Goal: Task Accomplishment & Management: Use online tool/utility

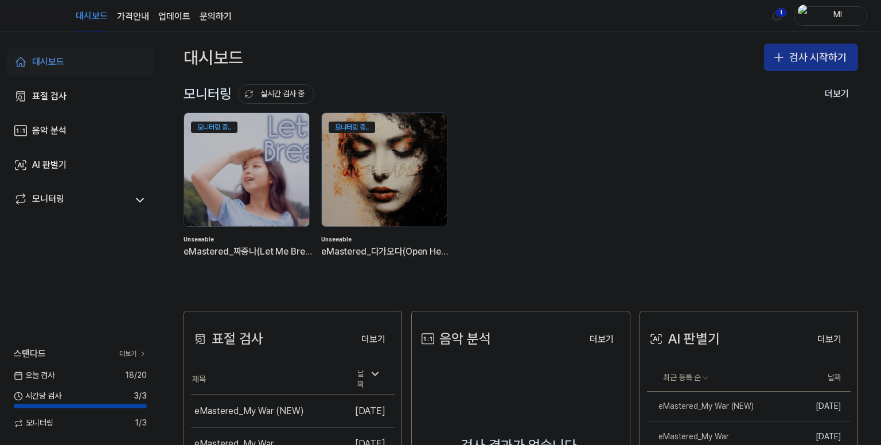
click at [790, 51] on button "검사 시작하기" at bounding box center [811, 58] width 94 height 28
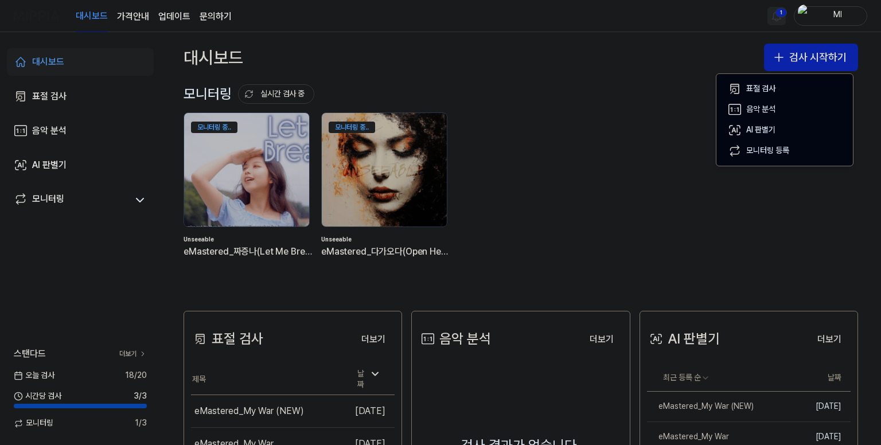
click at [778, 11] on html "대시보드 가격안내 업데이트 문의하기 1 Ml 대시보드 표절 검사 음악 분석 AI 판별기 모니터링 스탠다드 더보기 [DATE] 검사 18 / 2…" at bounding box center [440, 222] width 881 height 445
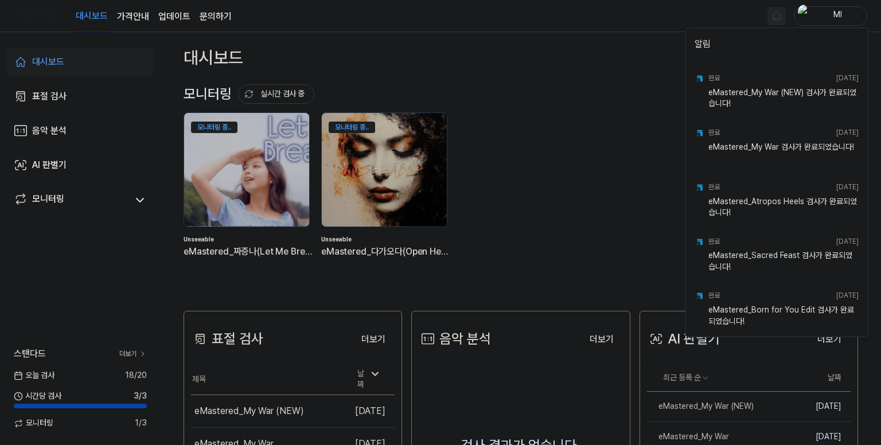
click at [643, 14] on html "대시보드 가격안내 업데이트 문의하기 Ml 대시보드 표절 검사 음악 분석 AI 판별기 모니터링 스탠다드 더보기 [DATE] 검사 18 / 20 …" at bounding box center [440, 222] width 881 height 445
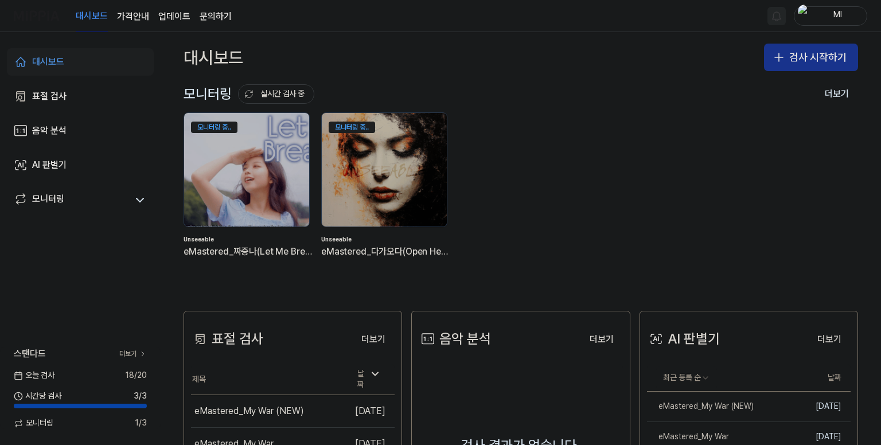
click at [796, 53] on button "검사 시작하기" at bounding box center [811, 58] width 94 height 28
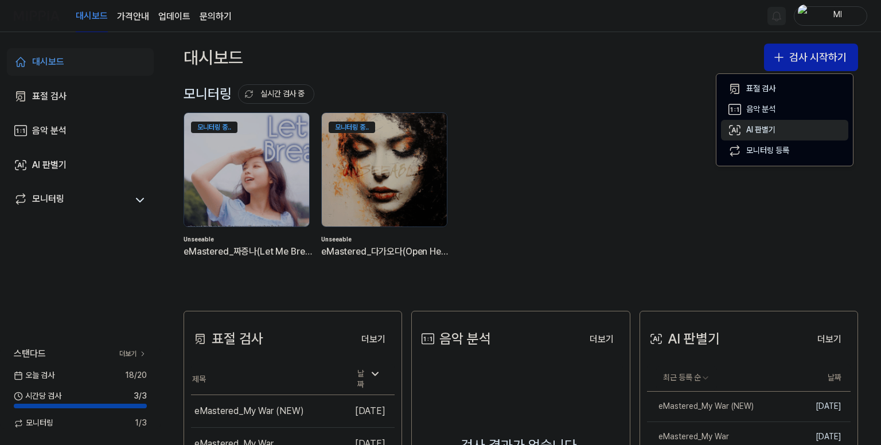
click at [767, 124] on div "AI 판별기" at bounding box center [760, 129] width 29 height 11
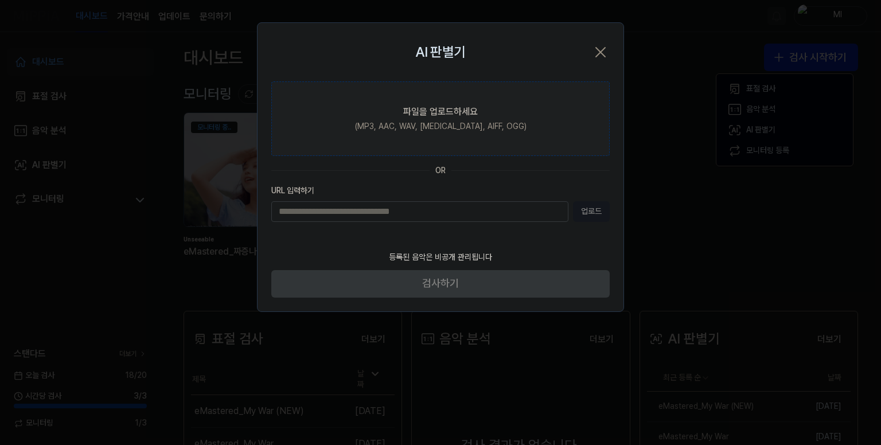
click at [439, 124] on div "(MP3, AAC, WAV, [MEDICAL_DATA], AIFF, OGG)" at bounding box center [441, 126] width 172 height 11
click at [0, 0] on input "파일을 업로드하세요 (MP3, AAC, WAV, [MEDICAL_DATA], AIFF, OGG)" at bounding box center [0, 0] width 0 height 0
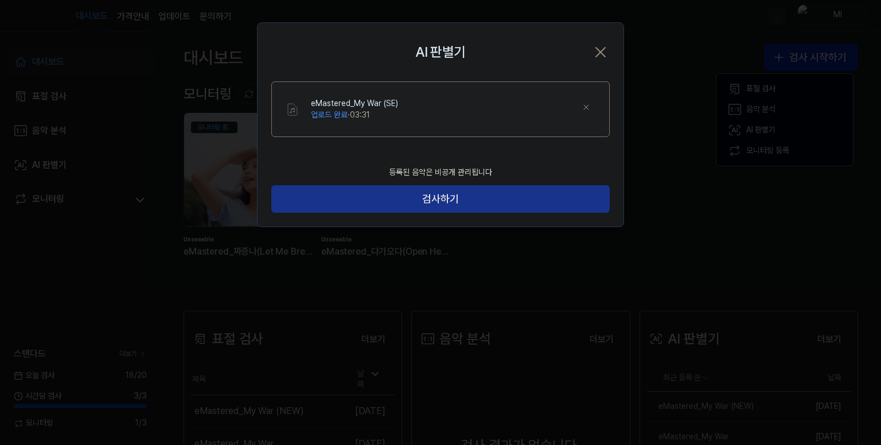
click at [441, 200] on button "검사하기" at bounding box center [440, 199] width 338 height 28
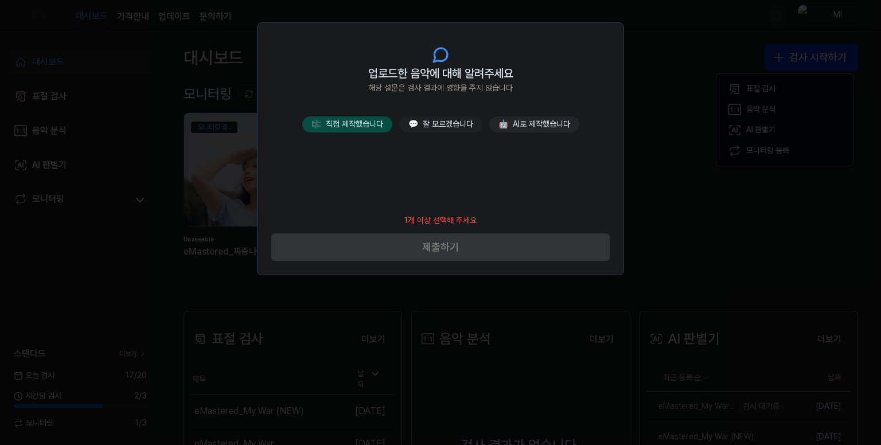
click at [381, 124] on button "🎼 직접 제작했습니다" at bounding box center [347, 124] width 90 height 16
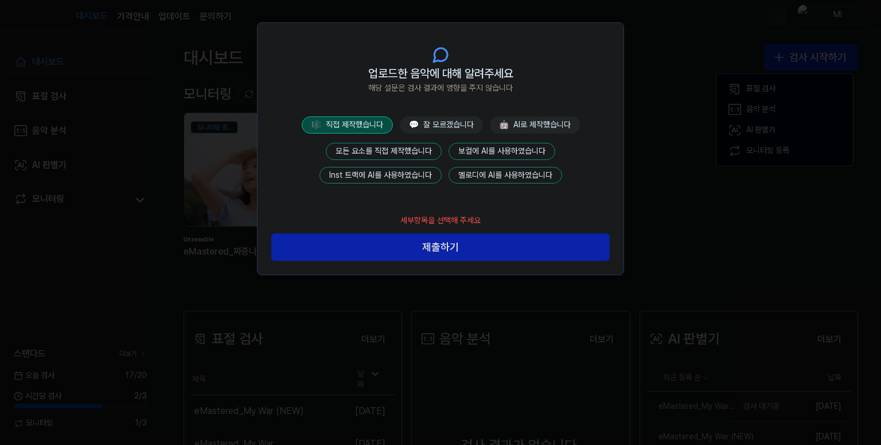
click at [394, 143] on button "모든 요소를 직접 제작했습니다" at bounding box center [384, 151] width 116 height 17
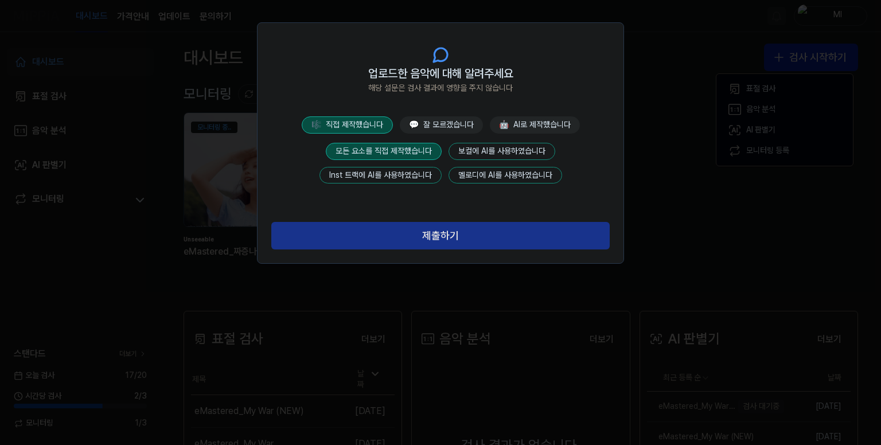
click at [434, 235] on button "제출하기" at bounding box center [440, 236] width 338 height 28
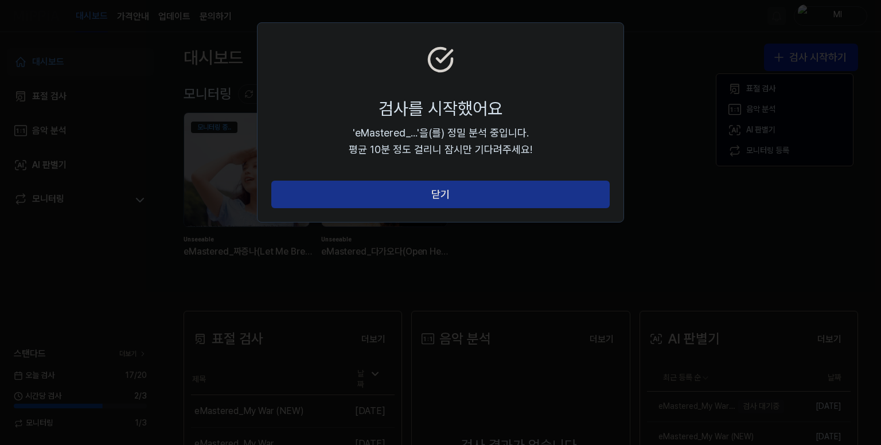
click at [445, 200] on button "닫기" at bounding box center [440, 195] width 338 height 28
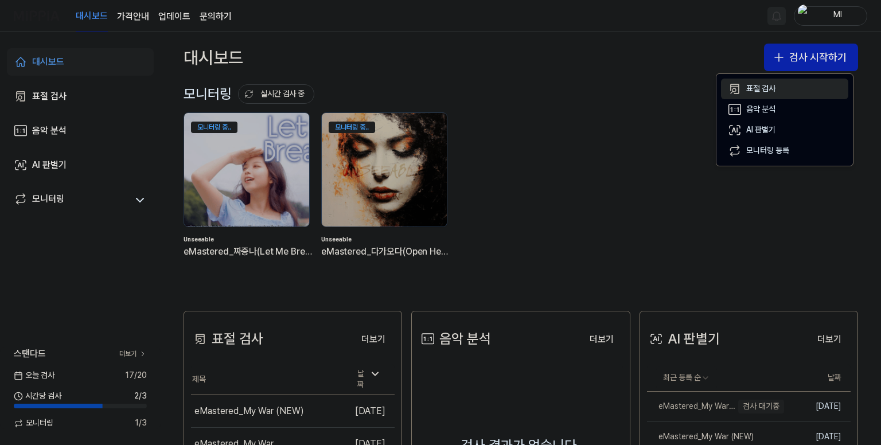
click at [762, 83] on div "표절 검사" at bounding box center [760, 88] width 29 height 11
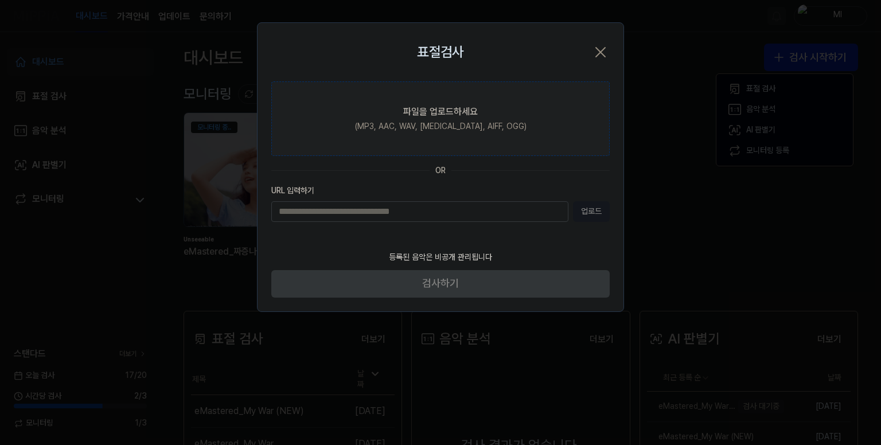
click at [449, 108] on div "파일을 업로드하세요" at bounding box center [440, 112] width 75 height 14
click at [0, 0] on input "파일을 업로드하세요 (MP3, AAC, WAV, [MEDICAL_DATA], AIFF, OGG)" at bounding box center [0, 0] width 0 height 0
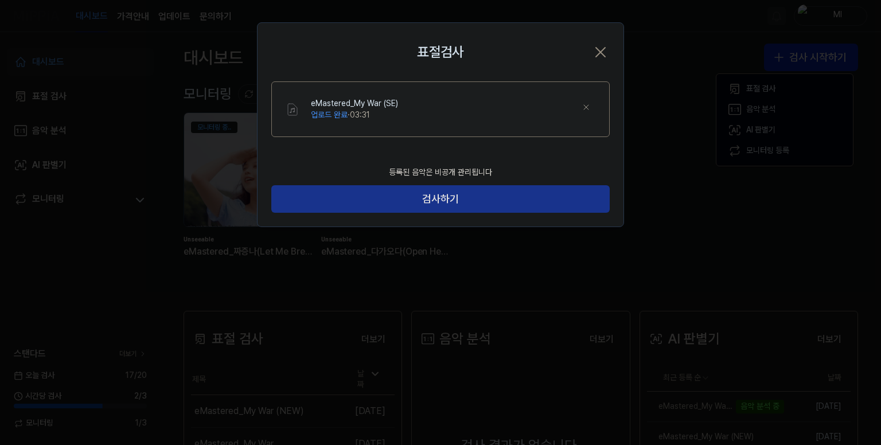
click at [452, 196] on button "검사하기" at bounding box center [440, 199] width 338 height 28
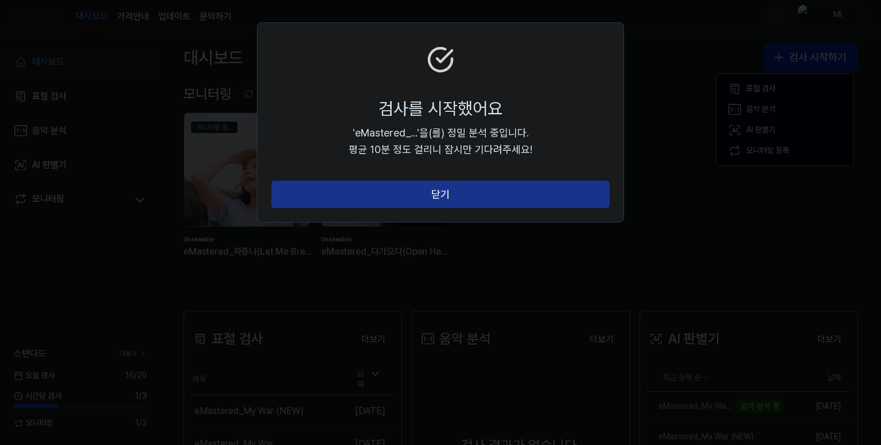
click at [452, 195] on button "닫기" at bounding box center [440, 195] width 338 height 28
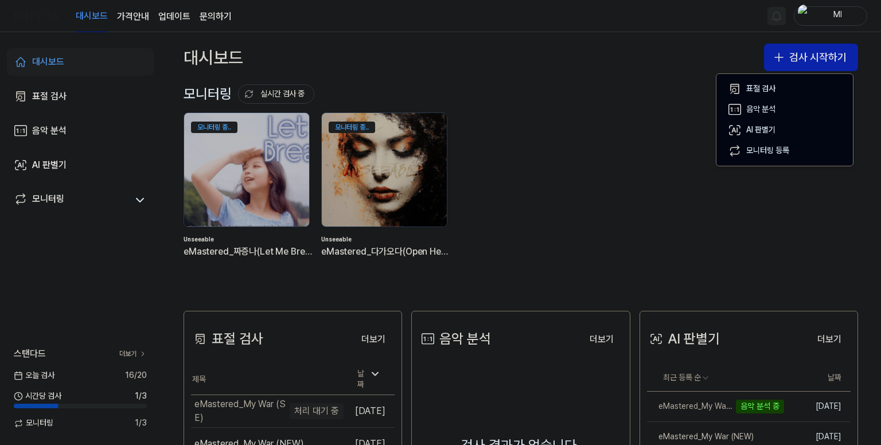
click at [675, 15] on div "대시보드 가격안내 업데이트 문의하기 Ml" at bounding box center [440, 16] width 853 height 32
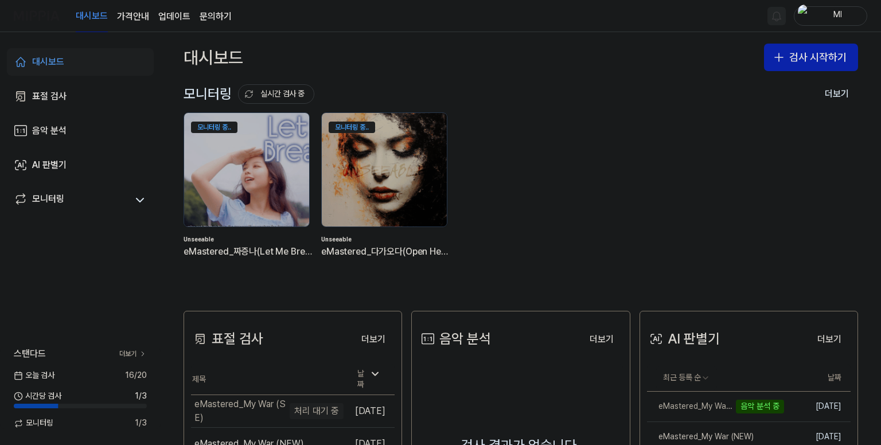
scroll to position [115, 0]
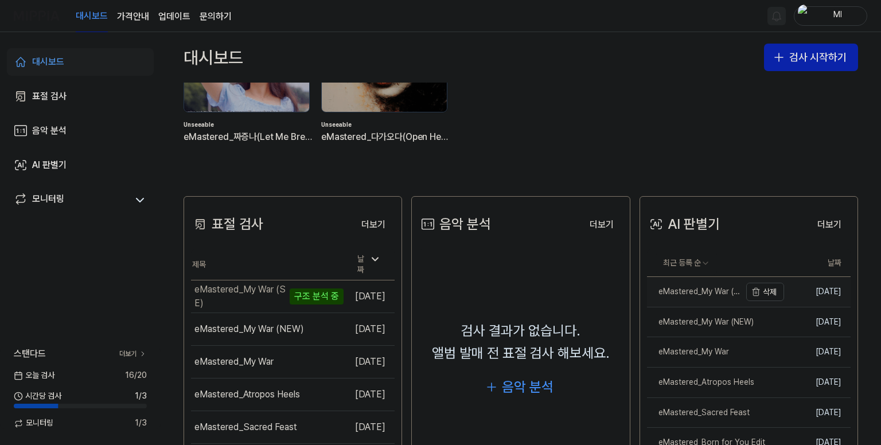
click at [712, 286] on div "eMastered_My War (SE)" at bounding box center [693, 291] width 93 height 11
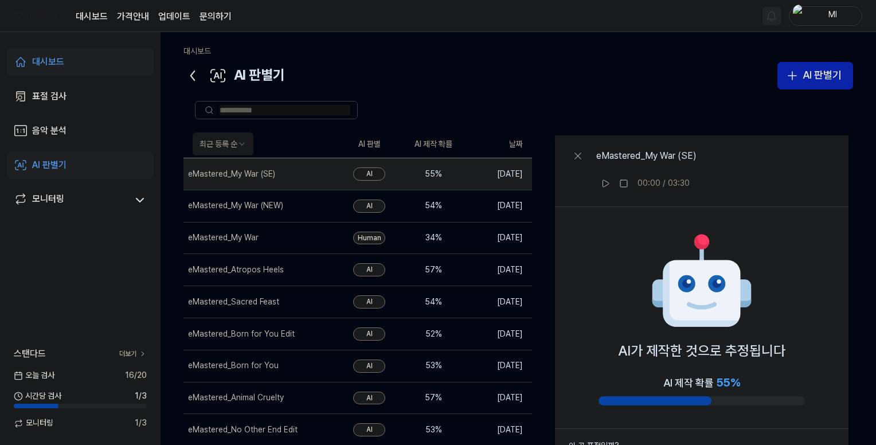
click at [104, 63] on link "대시보드" at bounding box center [80, 62] width 147 height 28
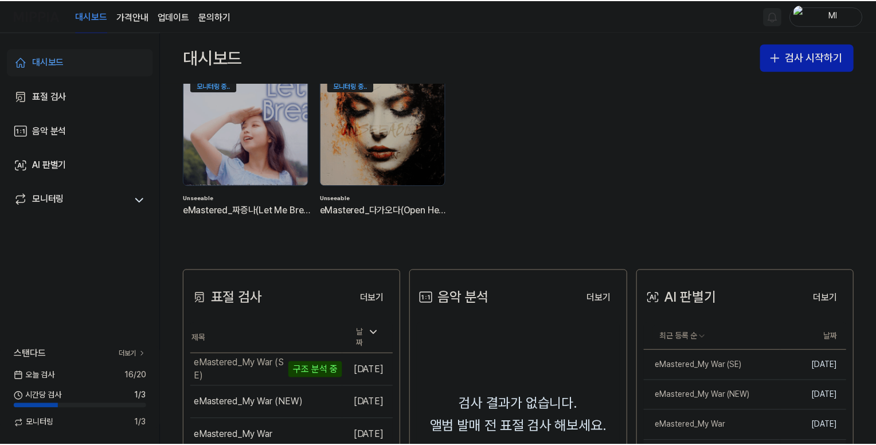
scroll to position [115, 0]
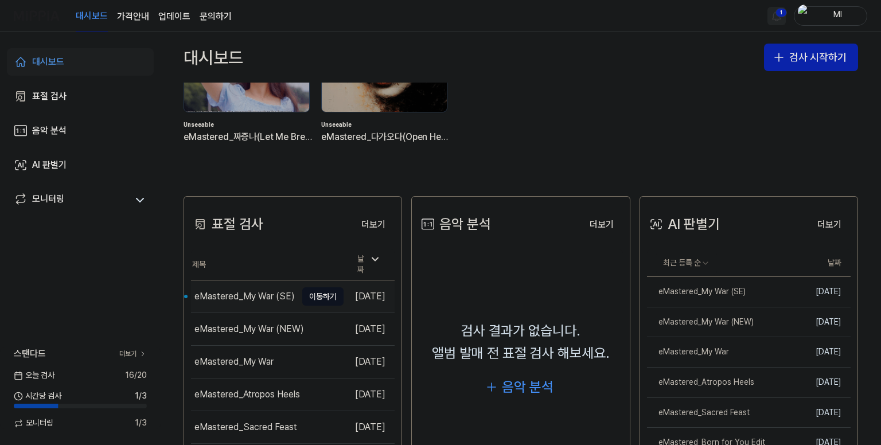
click at [225, 296] on div "eMastered_My War (SE)" at bounding box center [244, 297] width 100 height 14
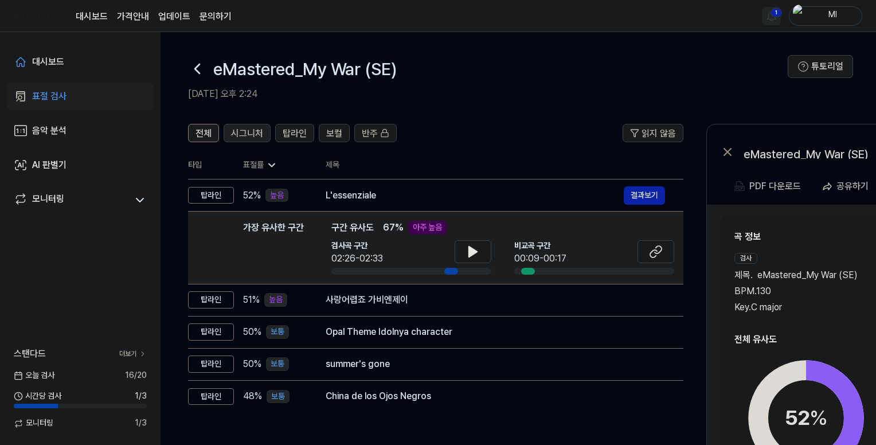
click at [262, 131] on span "시그니처" at bounding box center [247, 134] width 32 height 14
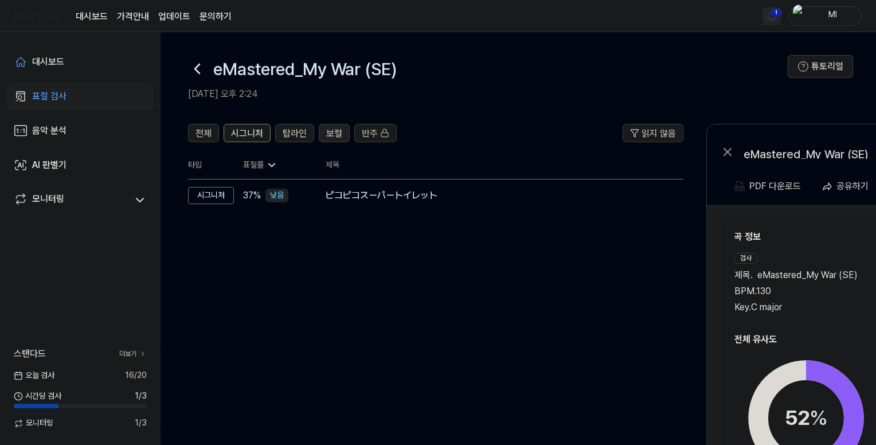
click at [324, 129] on button "보컬" at bounding box center [334, 133] width 31 height 18
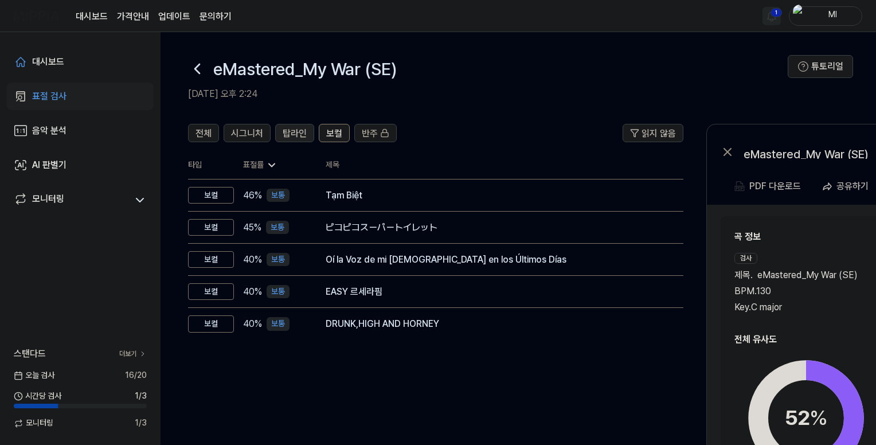
click at [296, 131] on span "탑라인" at bounding box center [295, 134] width 24 height 14
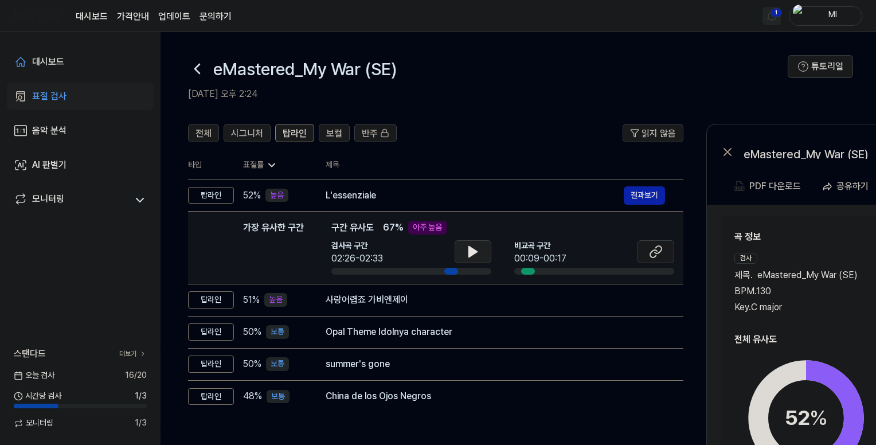
click at [463, 252] on button at bounding box center [473, 251] width 37 height 23
click at [660, 256] on icon at bounding box center [656, 252] width 14 height 14
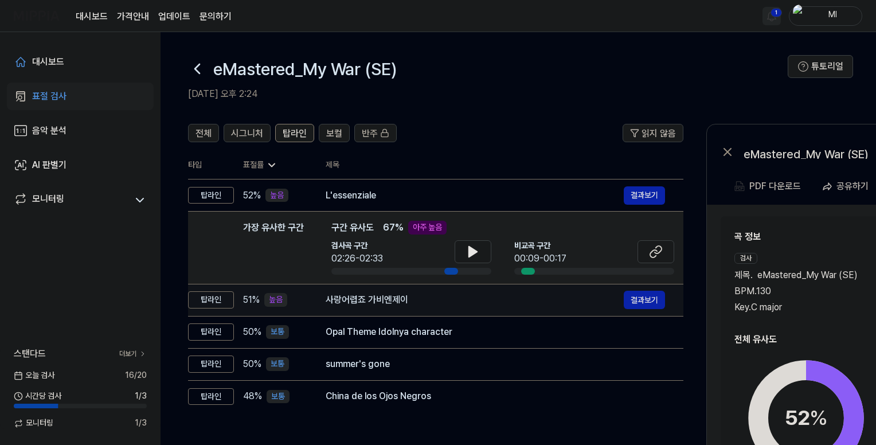
click at [453, 310] on td "사랑어렵죠 가비엔제이 결과보기" at bounding box center [495, 300] width 376 height 32
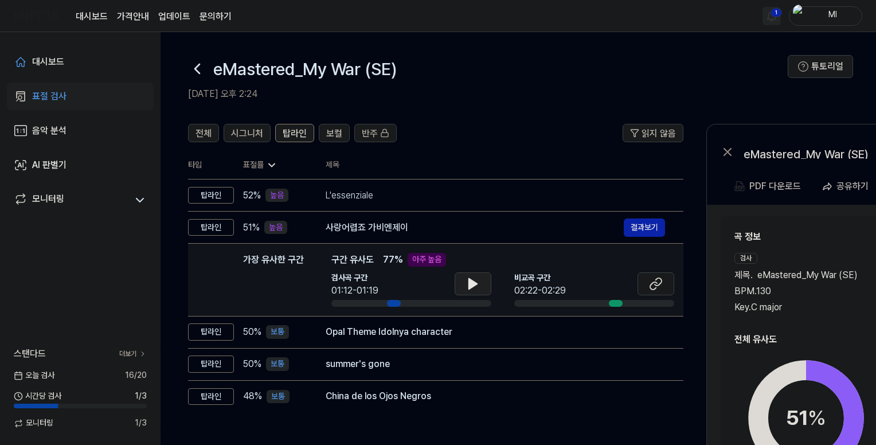
click at [469, 279] on icon at bounding box center [473, 284] width 8 height 10
click at [657, 280] on icon at bounding box center [656, 284] width 14 height 14
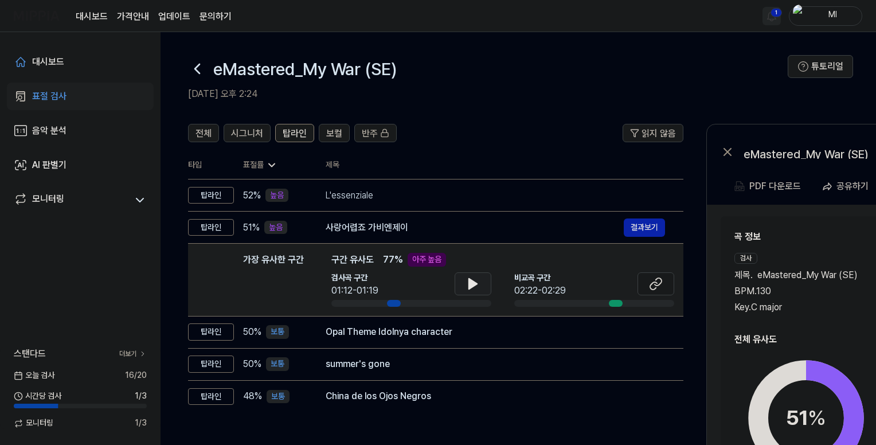
click at [766, 19] on html "대시보드 가격안내 업데이트 문의하기 1 Ml 대시보드 표절 검사 음악 분석 AI 판별기 모니터링 스탠다드 더보기 [DATE] 검사 16 / 2…" at bounding box center [438, 222] width 876 height 445
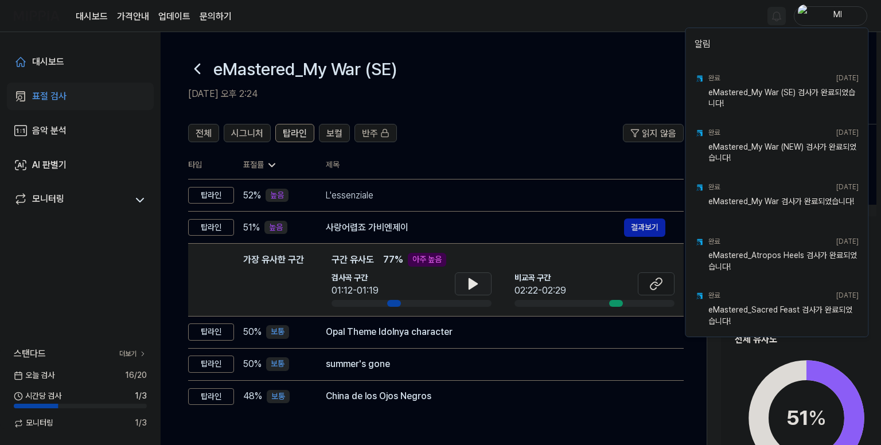
click at [670, 13] on html "대시보드 가격안내 업데이트 문의하기 Ml 대시보드 표절 검사 음악 분석 AI 판별기 모니터링 스탠다드 더보기 [DATE] 검사 16 / 20 …" at bounding box center [440, 222] width 881 height 445
